Goal: Find contact information: Find contact information

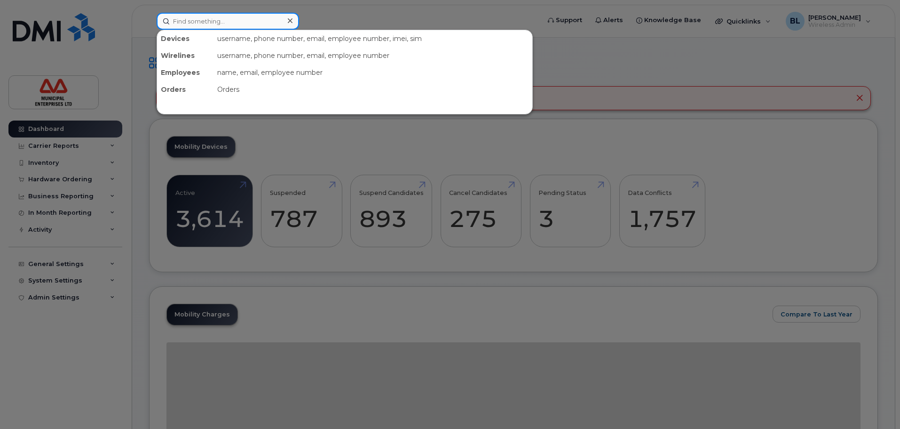
click at [221, 24] on input at bounding box center [228, 21] width 143 height 17
paste input "[PERSON_NAME]"
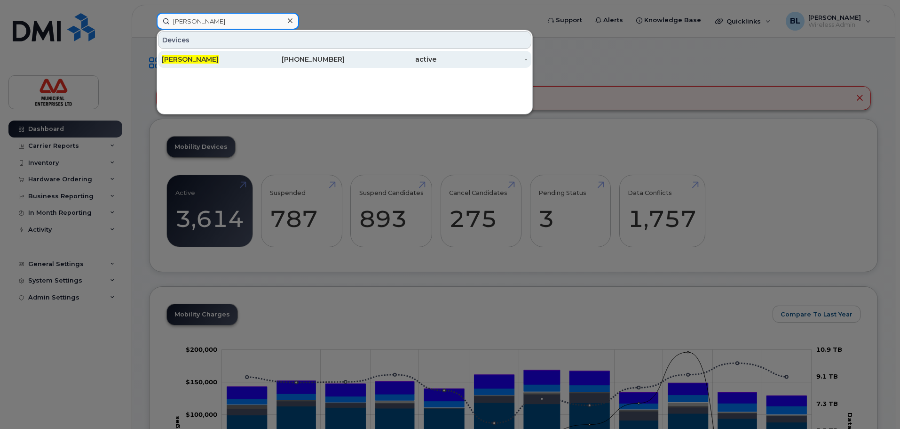
type input "[PERSON_NAME]"
click at [194, 58] on span "[PERSON_NAME]" at bounding box center [190, 59] width 57 height 8
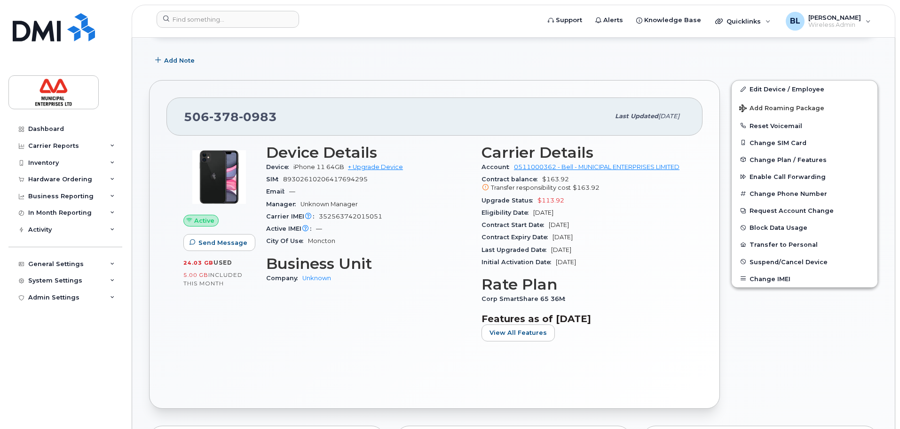
scroll to position [141, 0]
click at [533, 332] on span "View All Features" at bounding box center [518, 331] width 57 height 9
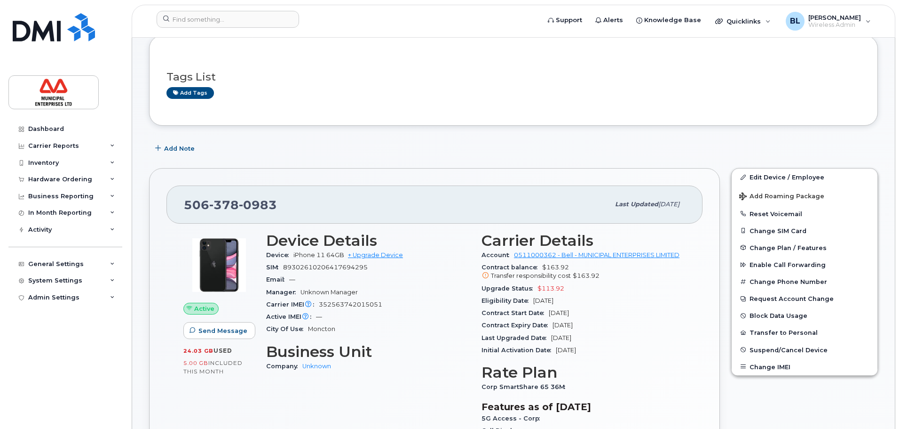
scroll to position [47, 0]
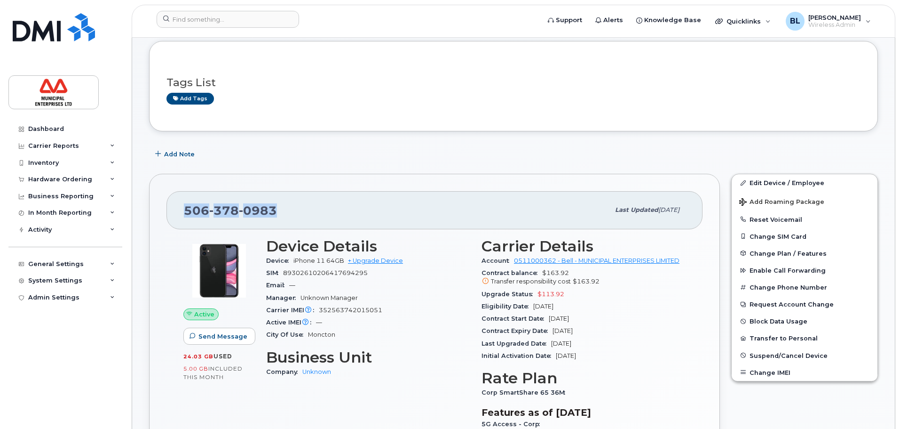
drag, startPoint x: 278, startPoint y: 209, endPoint x: 178, endPoint y: 213, distance: 99.8
click at [178, 213] on div "[PHONE_NUMBER] Last updated [DATE]" at bounding box center [435, 210] width 536 height 38
copy span "[PHONE_NUMBER]"
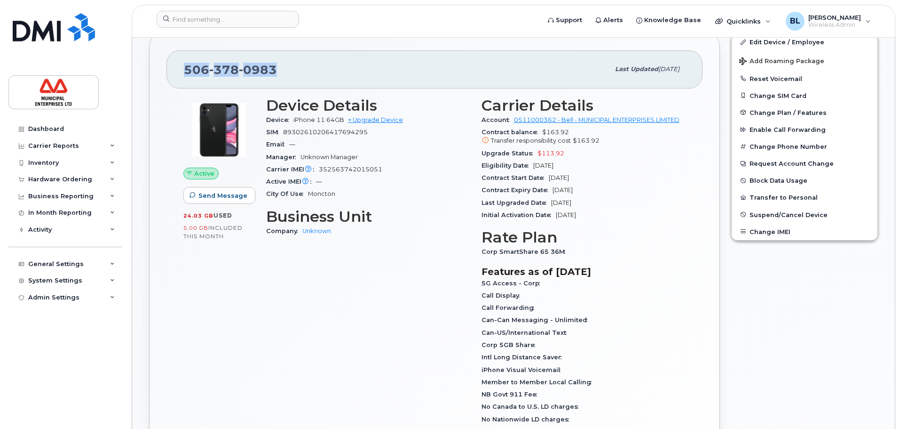
scroll to position [188, 0]
